Goal: Task Accomplishment & Management: Manage account settings

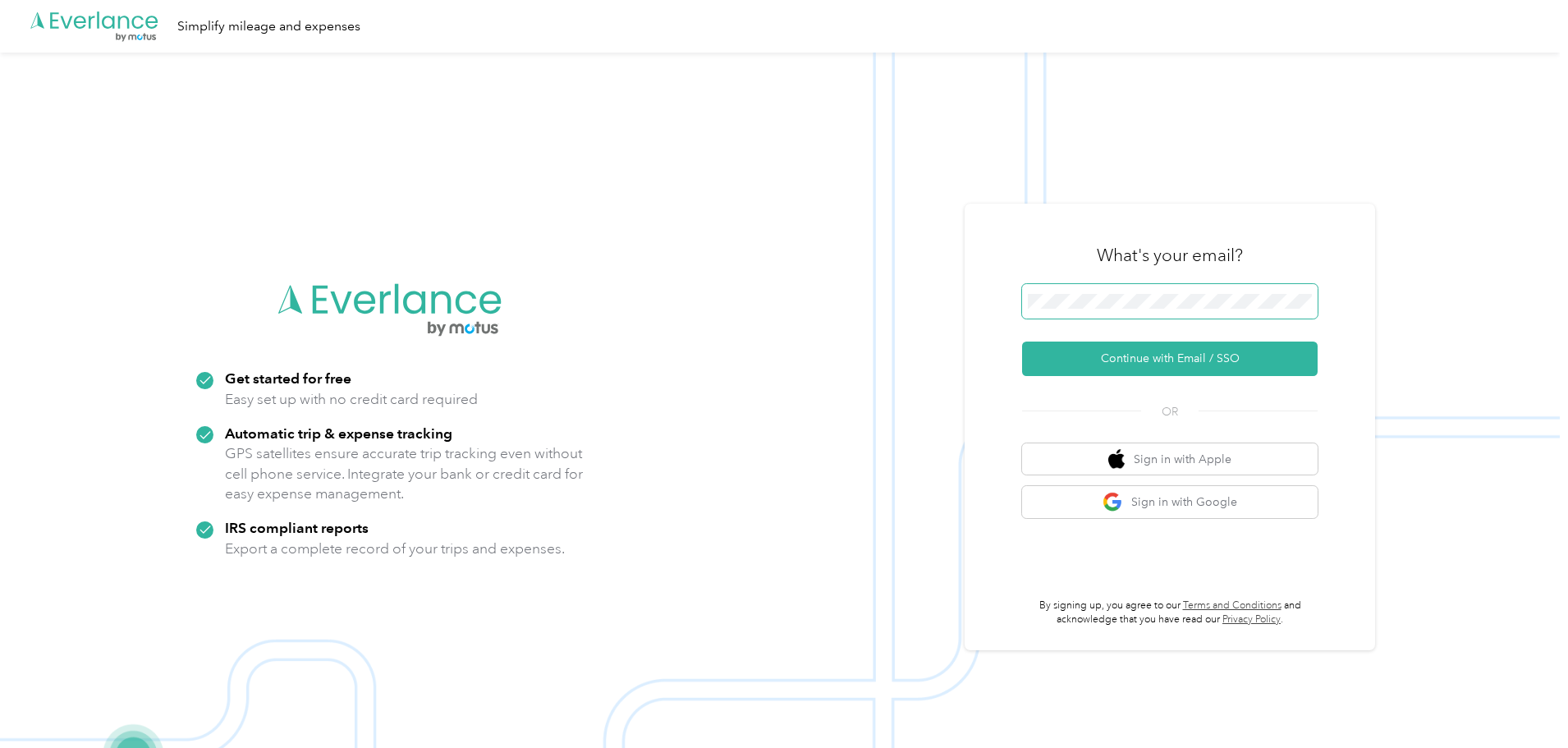
click at [1022, 341] on button "Continue with Email / SSO" at bounding box center [1170, 358] width 296 height 34
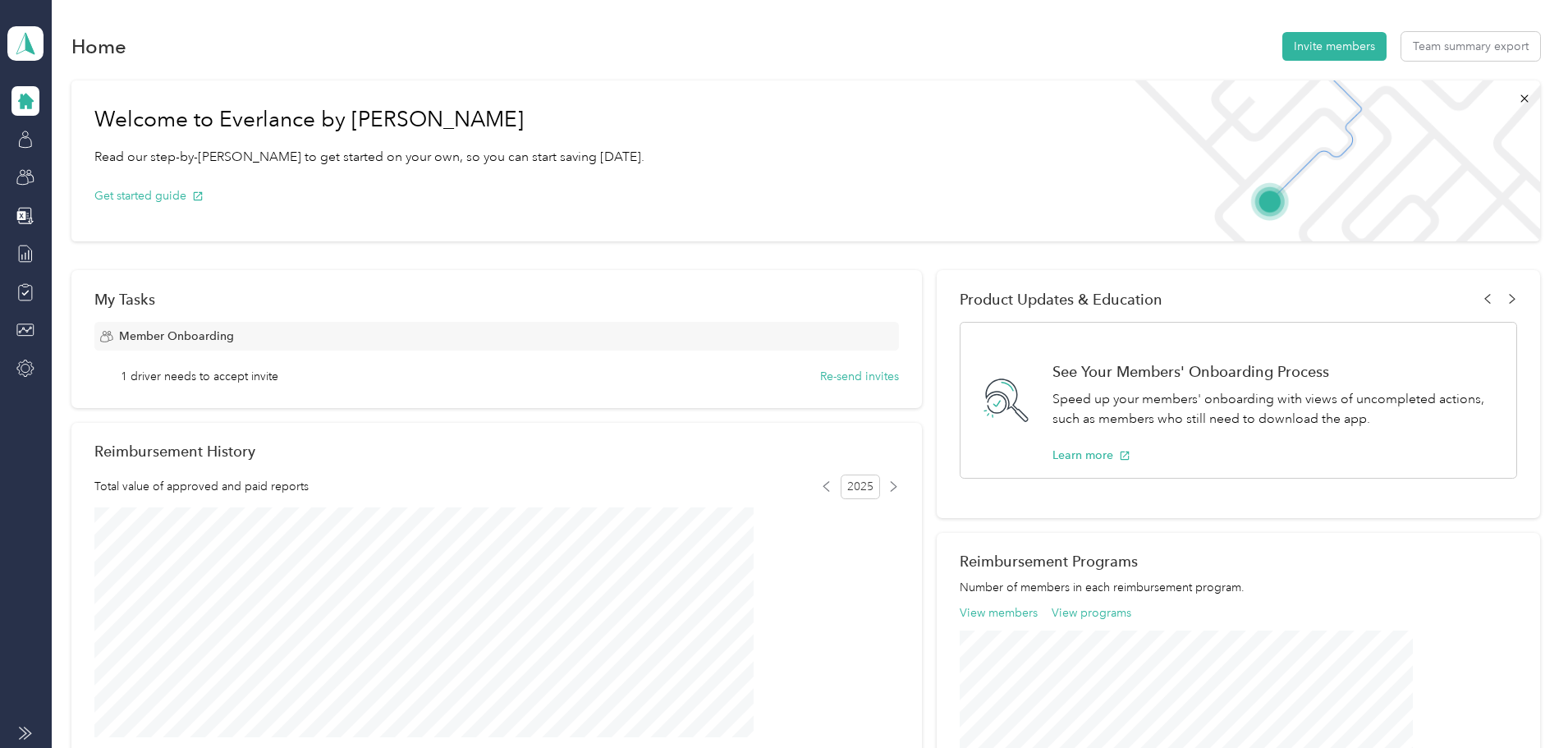
click at [32, 735] on span at bounding box center [25, 732] width 13 height 13
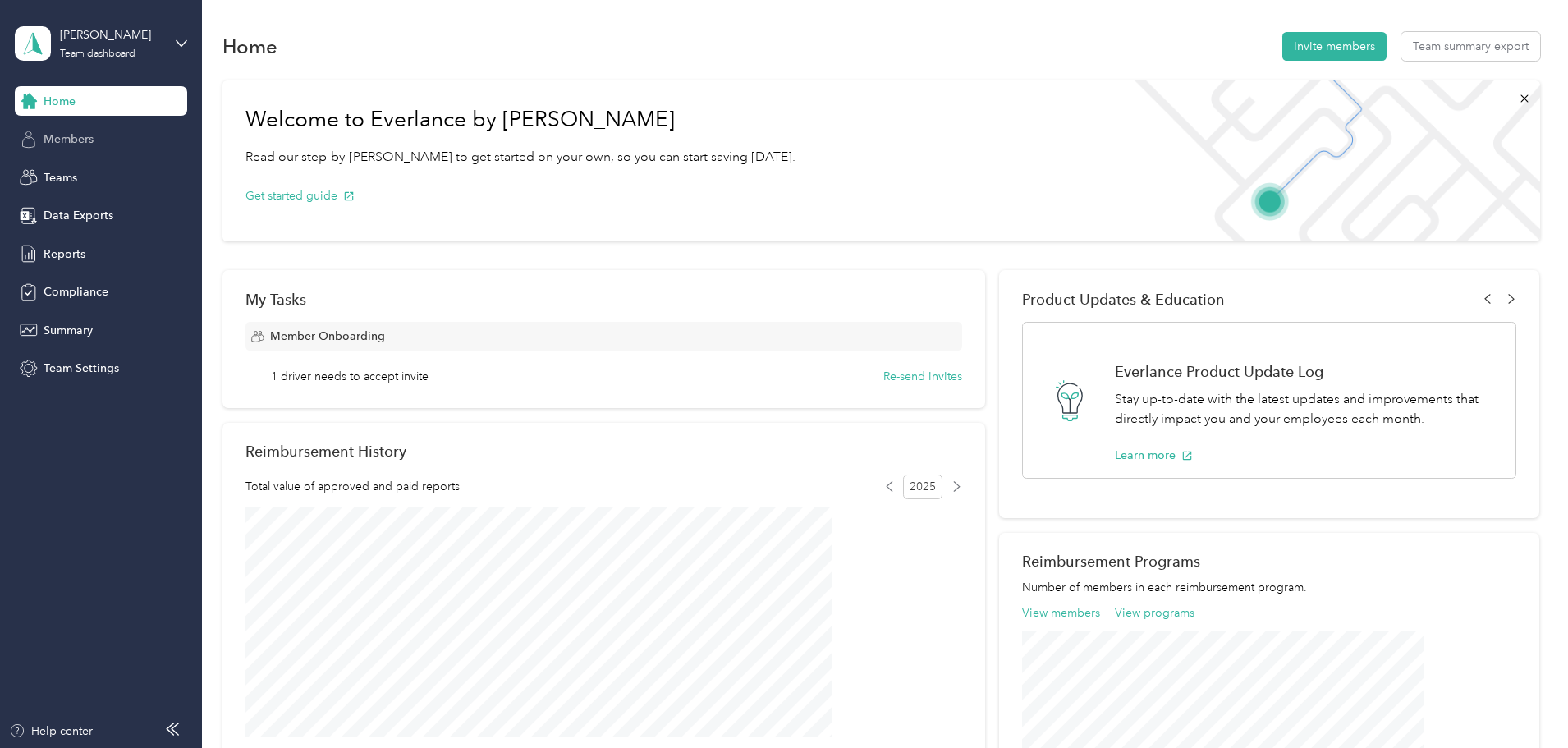
click at [93, 138] on span "Members" at bounding box center [68, 138] width 50 height 17
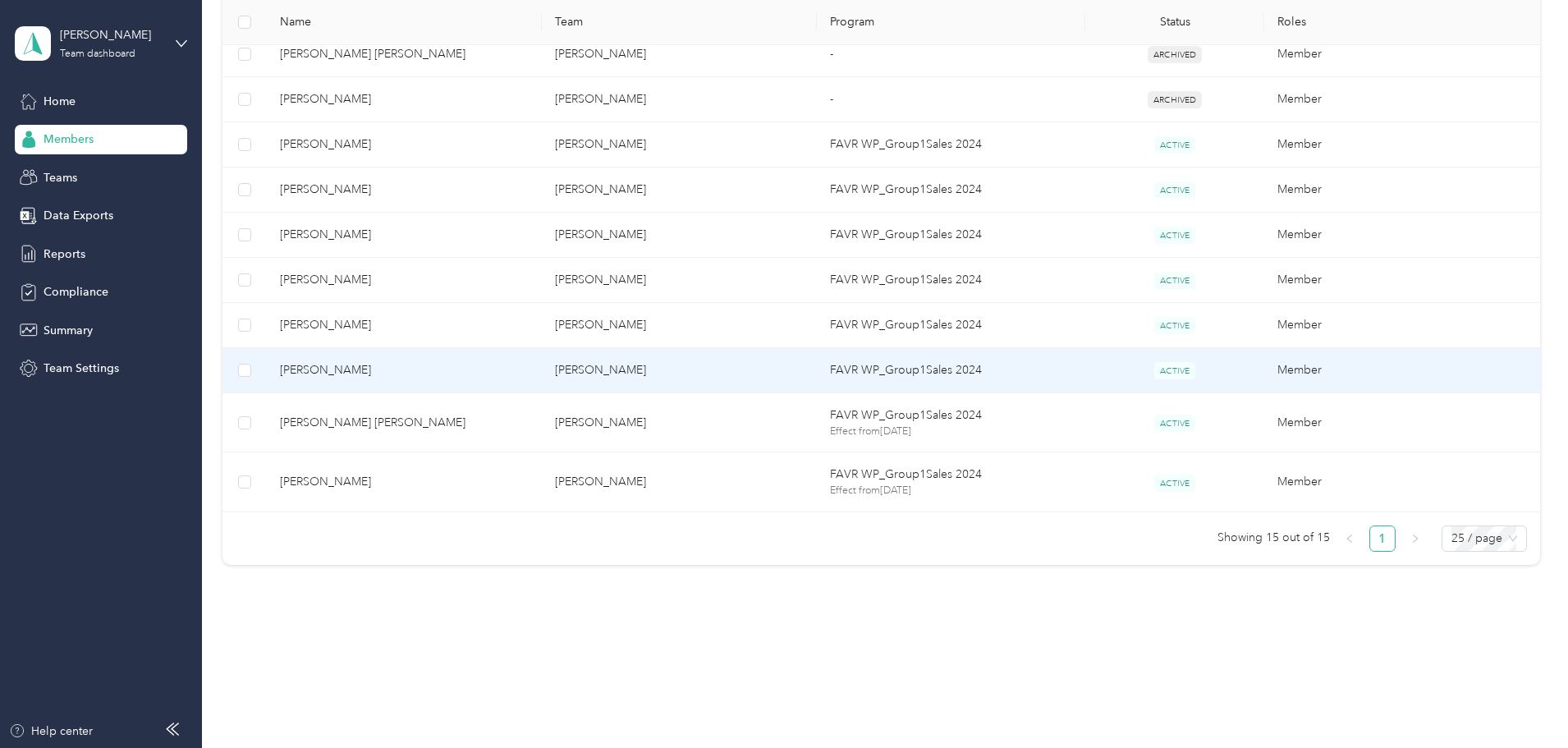
scroll to position [634, 0]
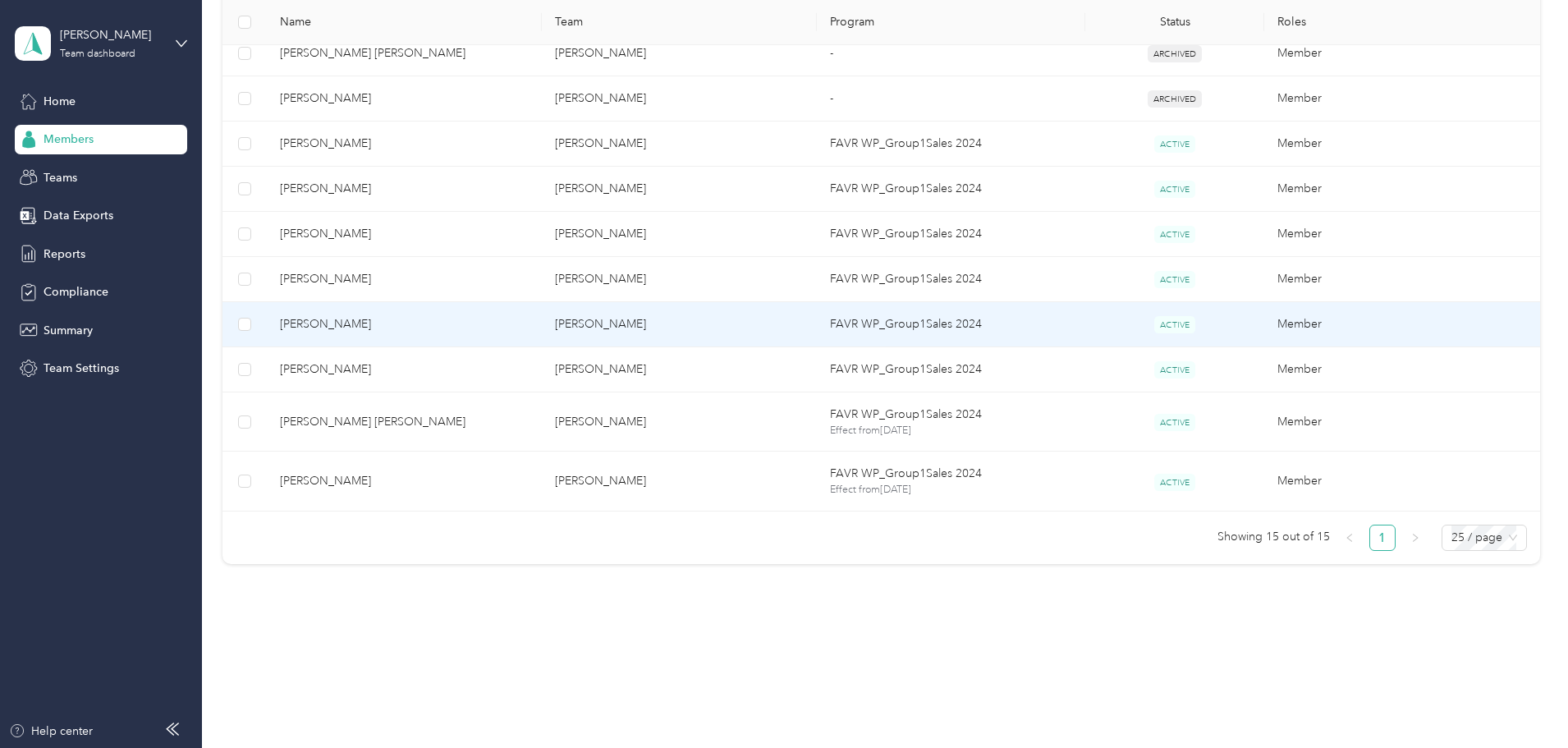
click at [528, 328] on span "Daisy Zheng" at bounding box center [404, 324] width 248 height 18
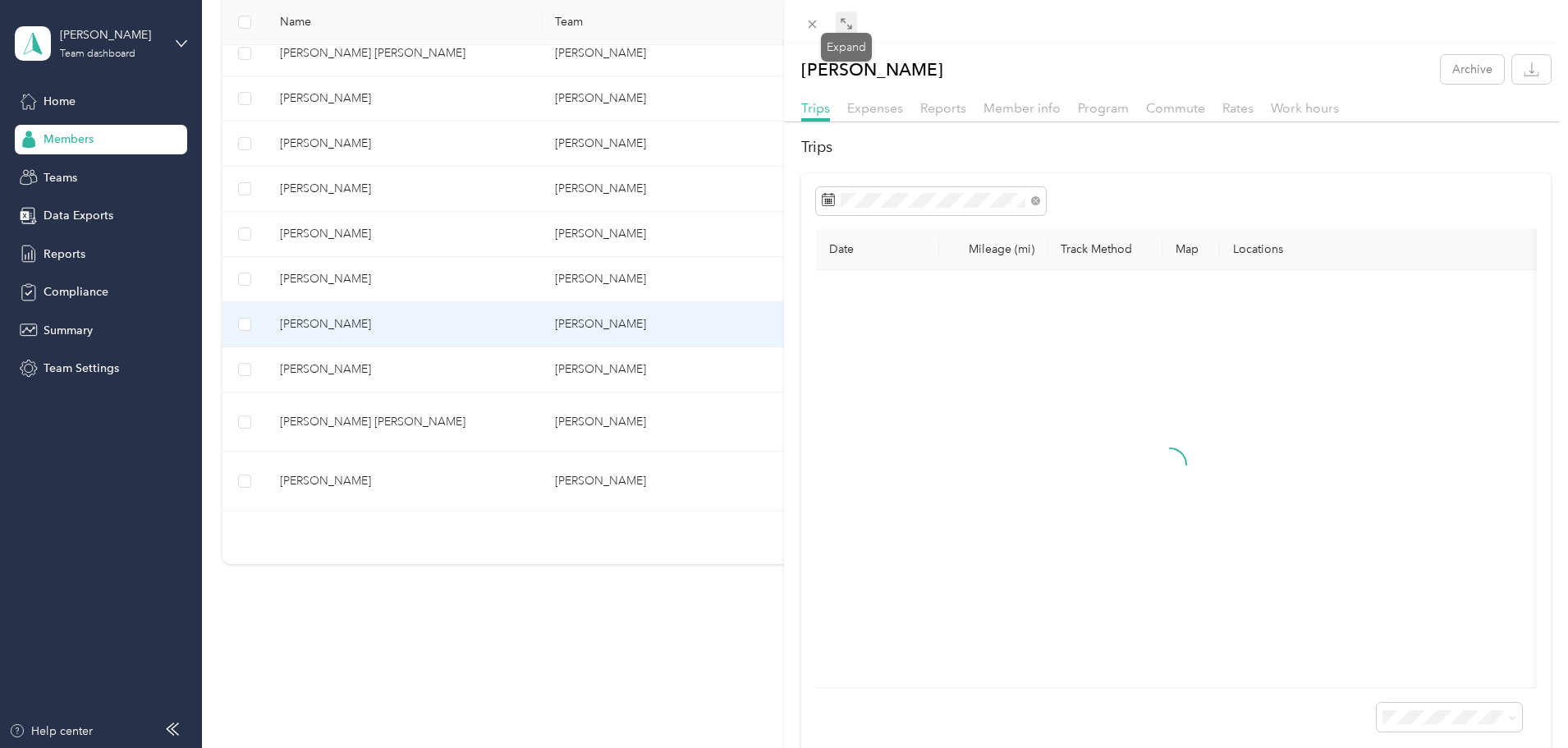
click at [852, 21] on icon at bounding box center [846, 23] width 13 height 13
